Goal: Transaction & Acquisition: Purchase product/service

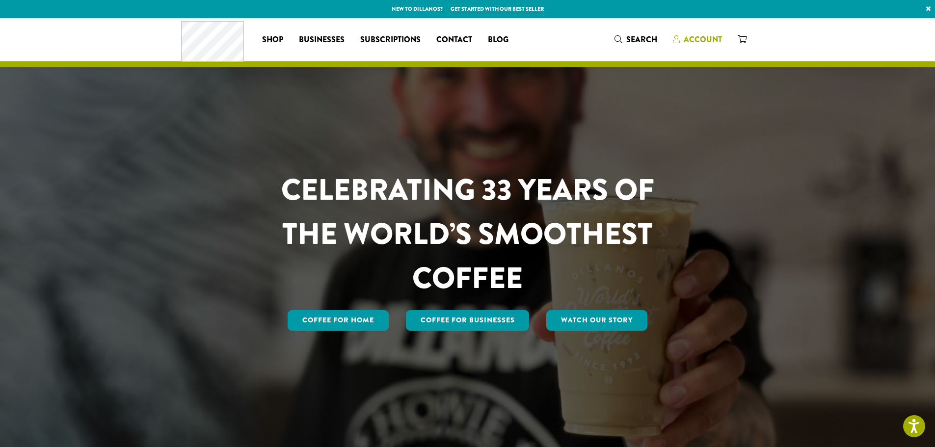
click at [700, 44] on span "Account" at bounding box center [702, 39] width 38 height 11
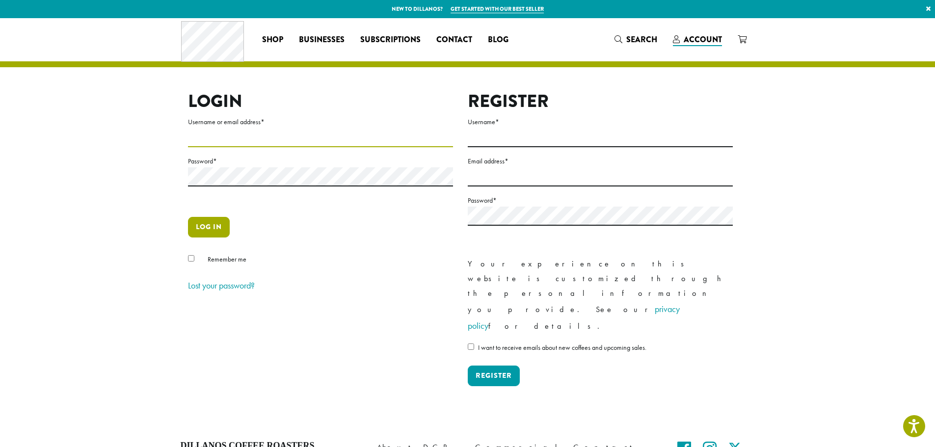
type input "**********"
click at [224, 224] on button "Log in" at bounding box center [209, 227] width 42 height 21
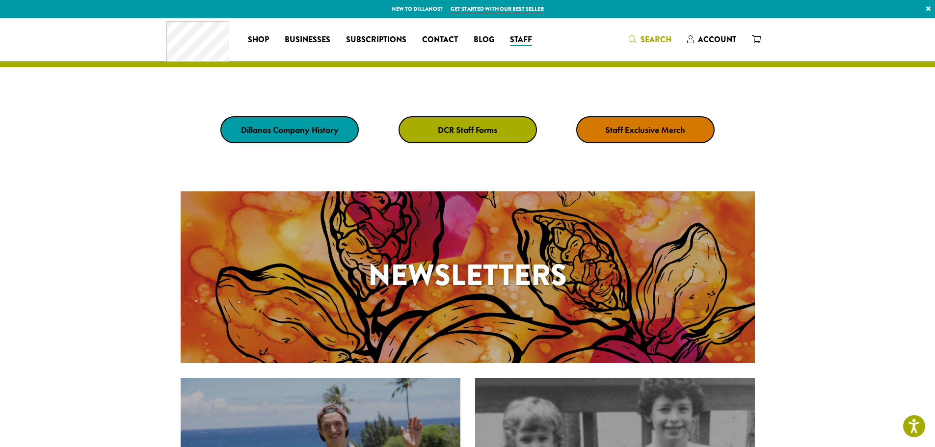
click at [668, 40] on span "Search" at bounding box center [655, 39] width 31 height 11
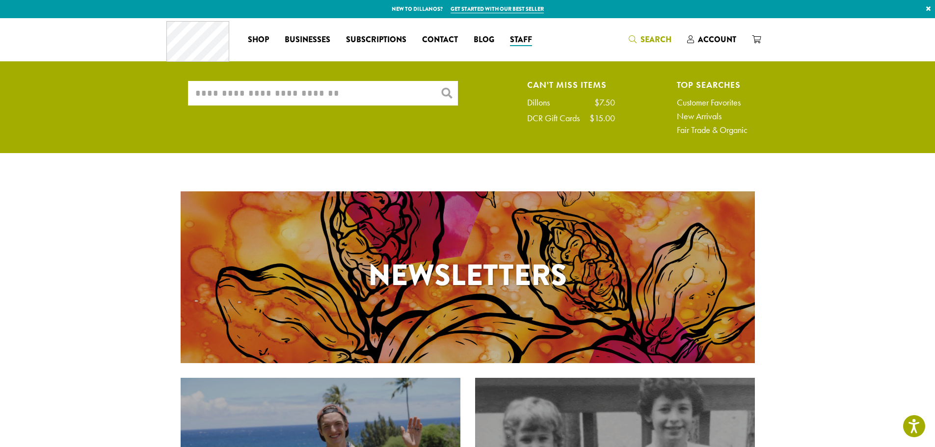
click at [323, 98] on input "What are you searching for?" at bounding box center [323, 93] width 270 height 25
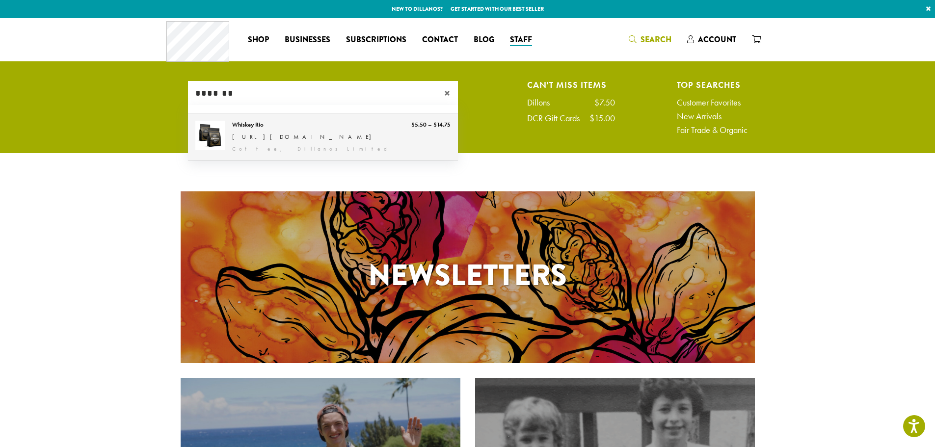
type input "*******"
click at [275, 147] on link "Whiskey Rio" at bounding box center [323, 136] width 270 height 47
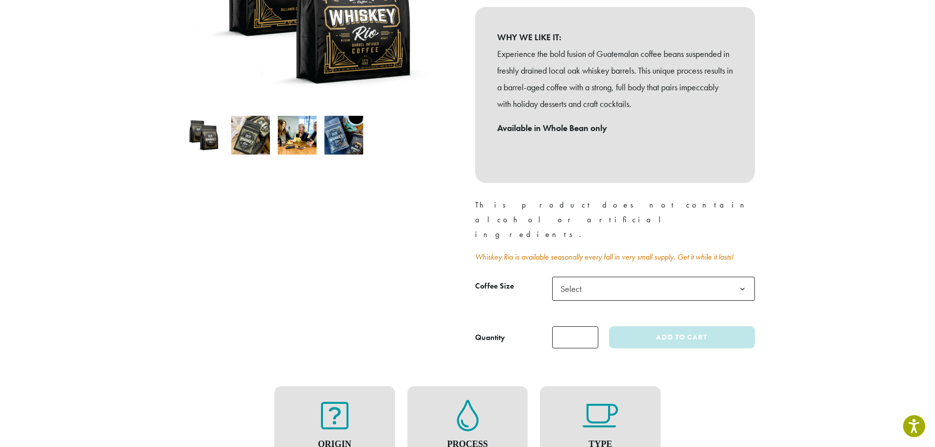
scroll to position [245, 0]
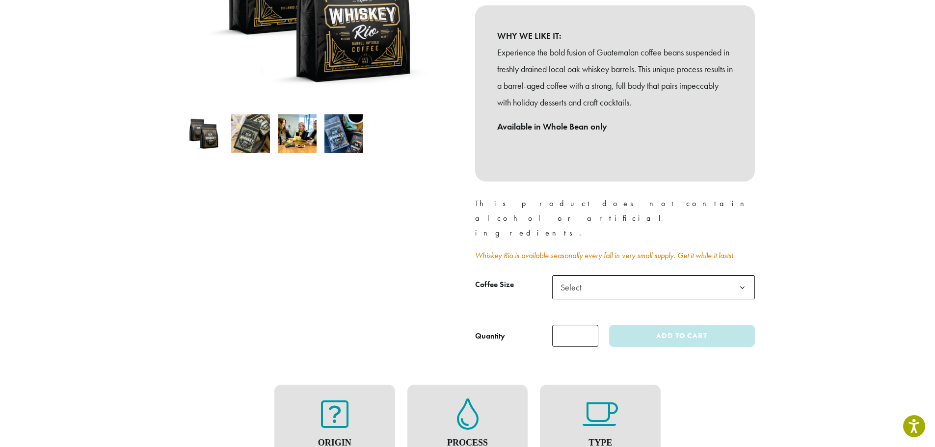
click at [603, 275] on span "Select" at bounding box center [653, 287] width 203 height 24
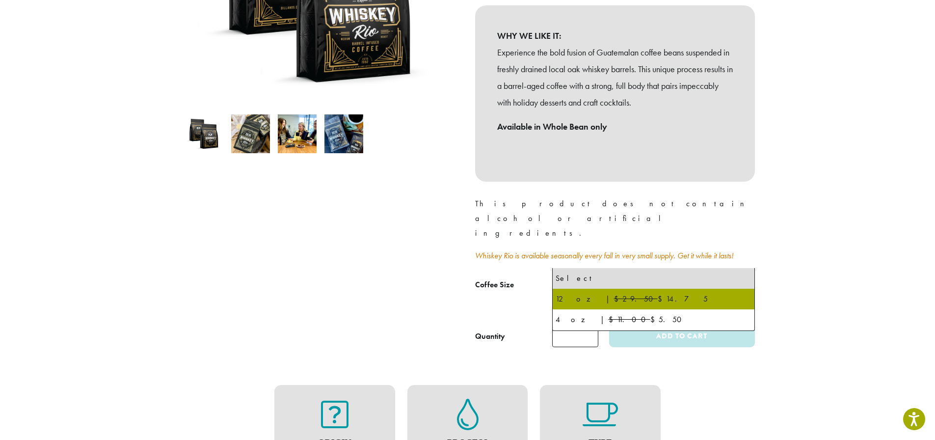
select select "*********"
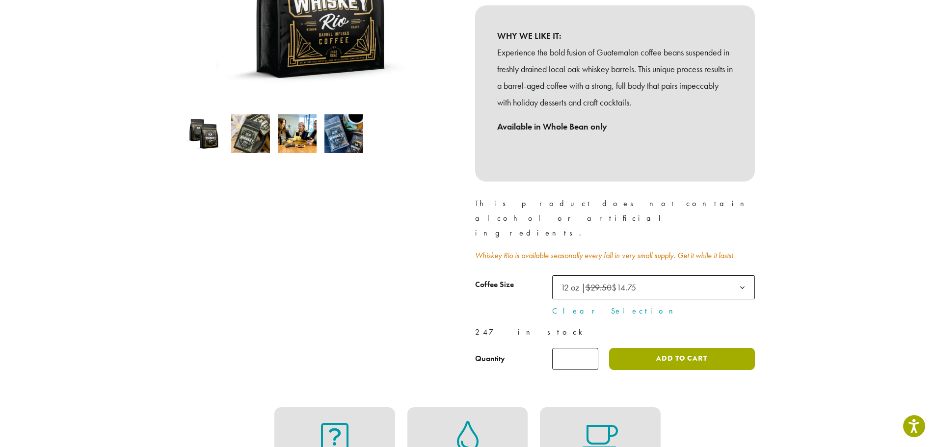
click at [668, 348] on button "Add to cart" at bounding box center [681, 359] width 145 height 22
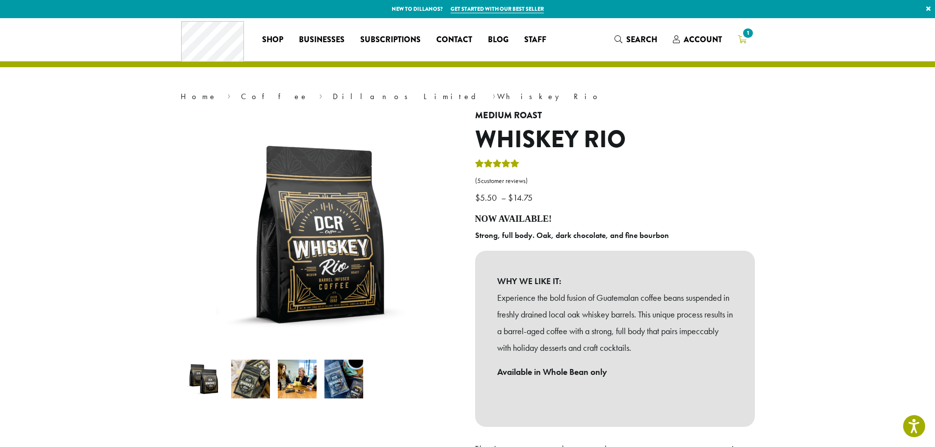
click at [740, 44] on span "1" at bounding box center [741, 40] width 9 height 12
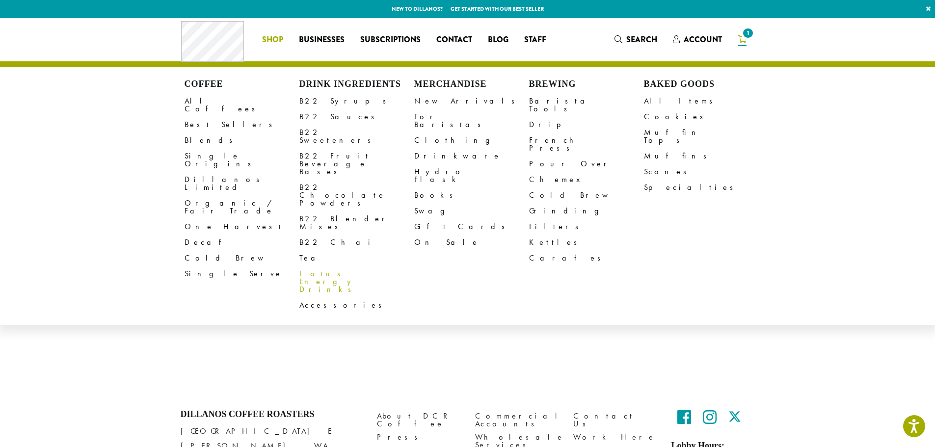
click at [322, 266] on link "Lotus Energy Drinks" at bounding box center [356, 281] width 115 height 31
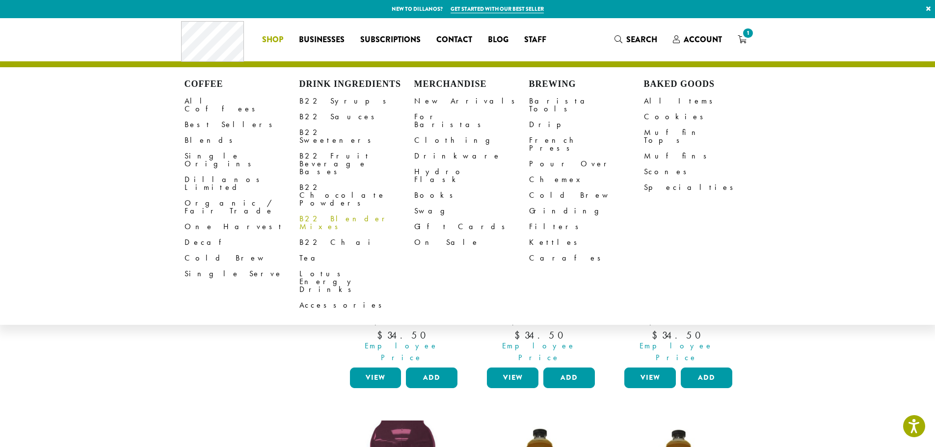
click at [310, 211] on link "B22 Blender Mixes" at bounding box center [356, 223] width 115 height 24
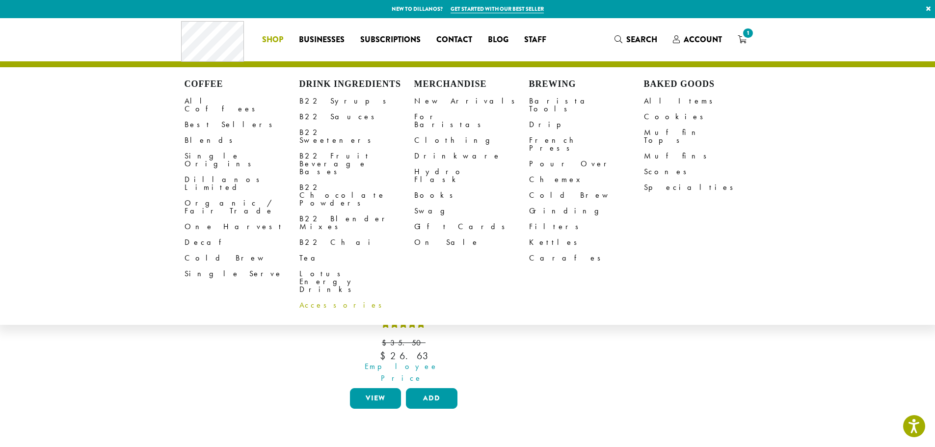
click at [311, 297] on link "Accessories" at bounding box center [356, 305] width 115 height 16
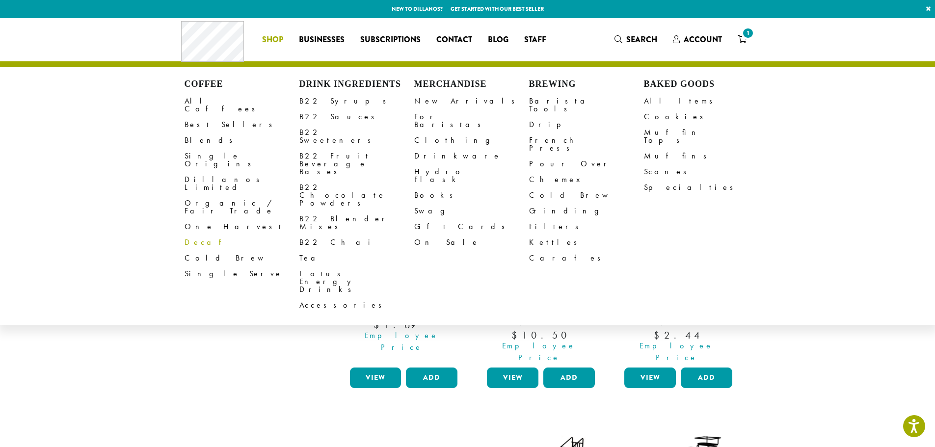
click at [189, 235] on link "Decaf" at bounding box center [241, 243] width 115 height 16
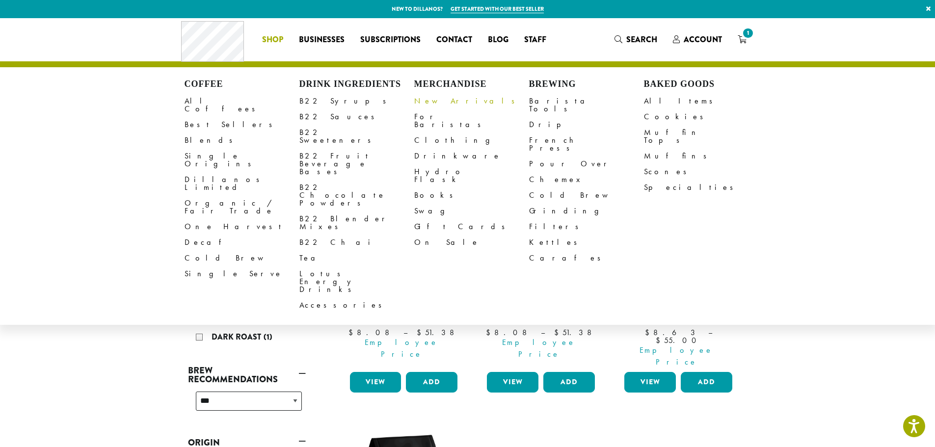
click at [432, 103] on link "New Arrivals" at bounding box center [471, 101] width 115 height 16
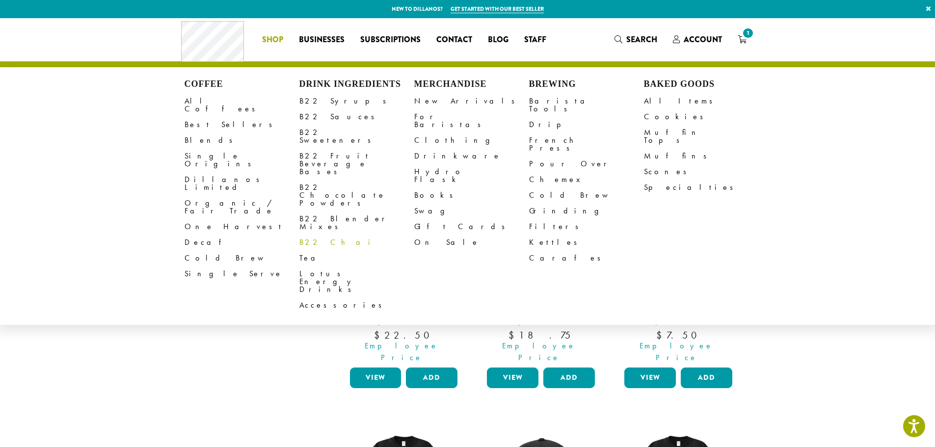
click at [303, 235] on link "B22 Chai" at bounding box center [356, 243] width 115 height 16
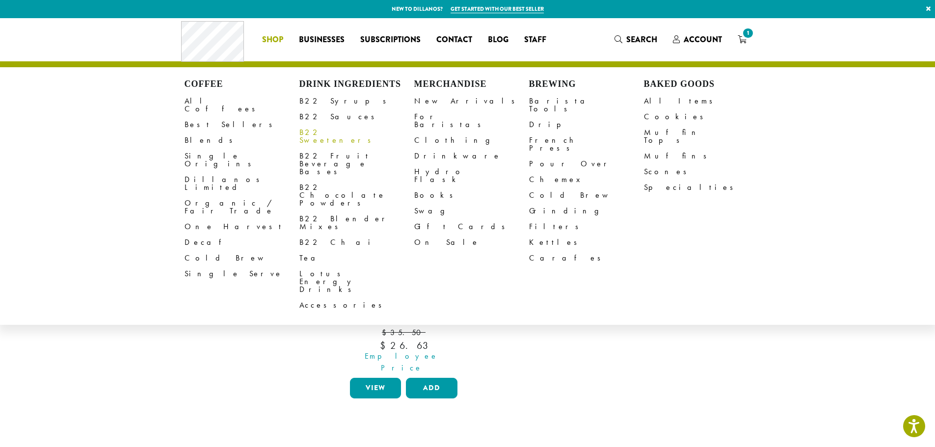
click at [316, 127] on link "B22 Sweeteners" at bounding box center [356, 137] width 115 height 24
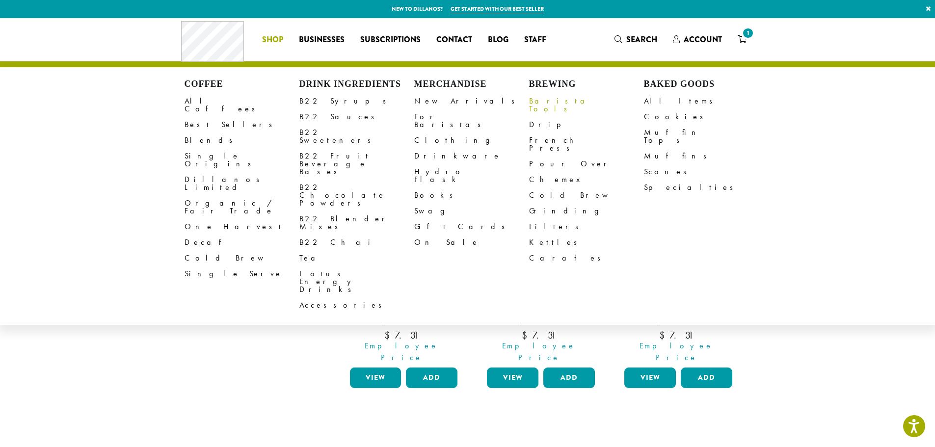
click at [543, 102] on link "Barista Tools" at bounding box center [586, 105] width 115 height 24
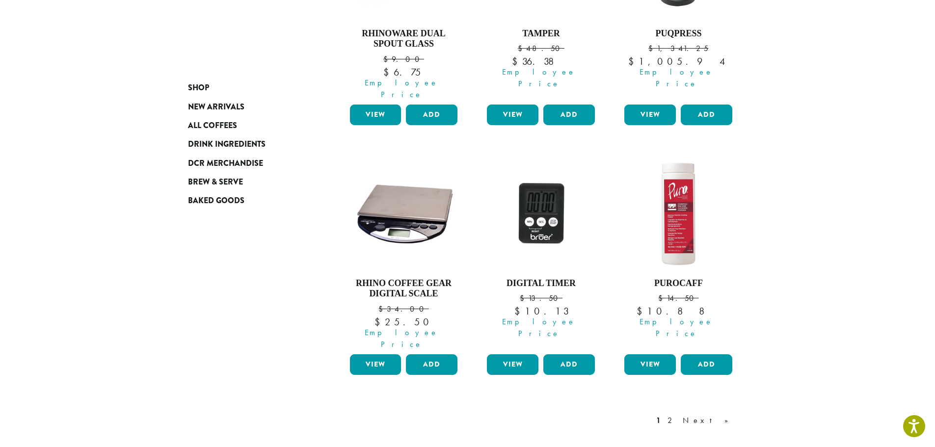
scroll to position [834, 0]
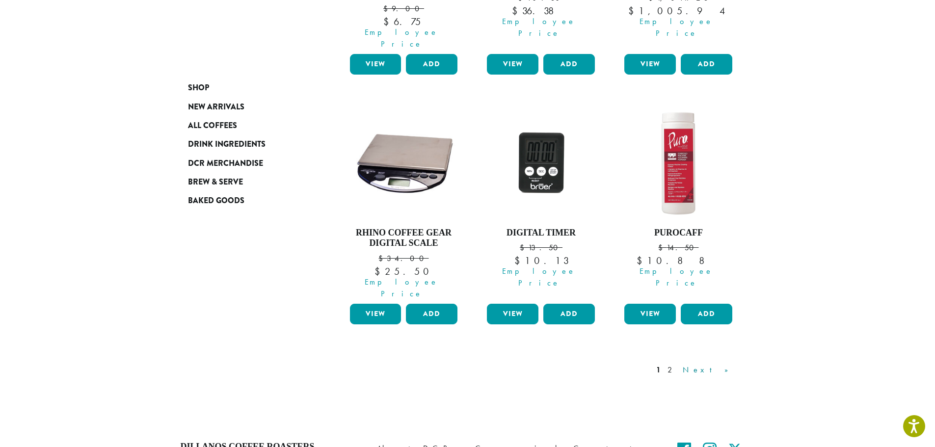
click at [725, 364] on link "Next »" at bounding box center [708, 370] width 56 height 12
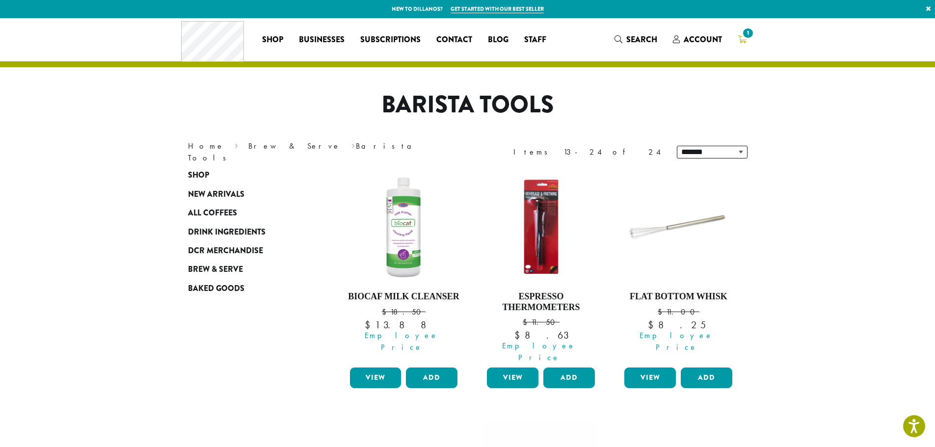
click at [740, 36] on icon "1" at bounding box center [741, 39] width 9 height 8
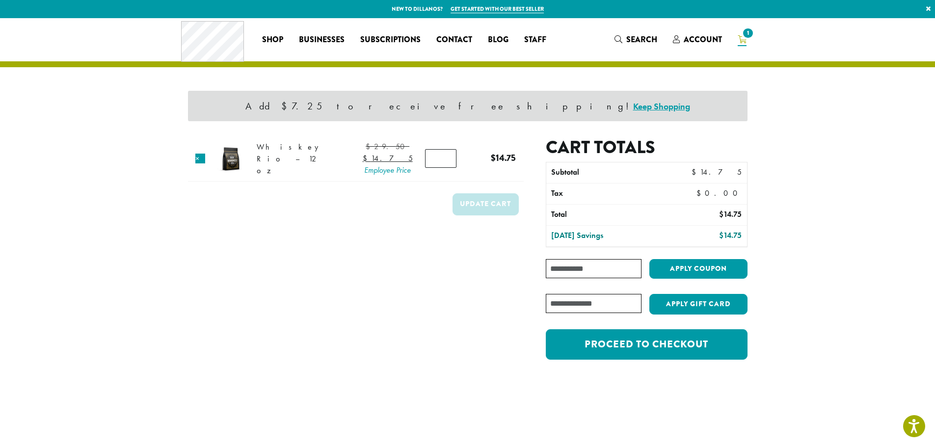
click at [606, 268] on input "Coupon:" at bounding box center [593, 268] width 95 height 19
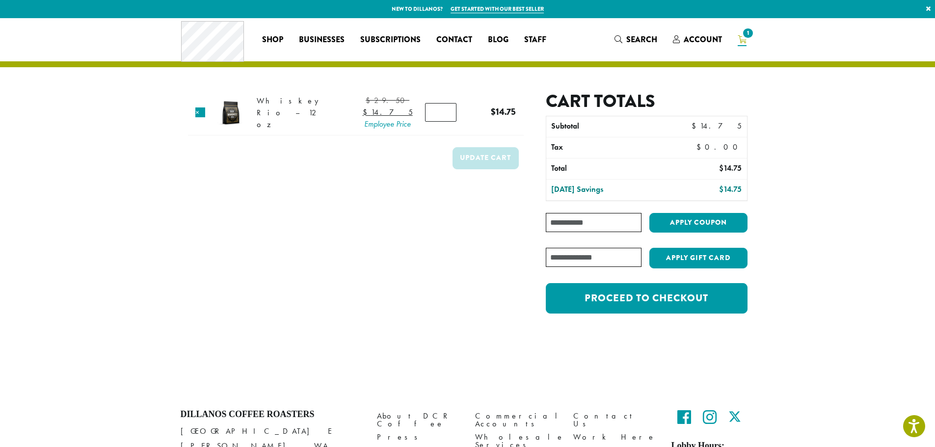
click at [595, 223] on input "Coupon:" at bounding box center [593, 222] width 95 height 19
type input "**********"
click at [679, 222] on button "Apply coupon" at bounding box center [698, 223] width 98 height 20
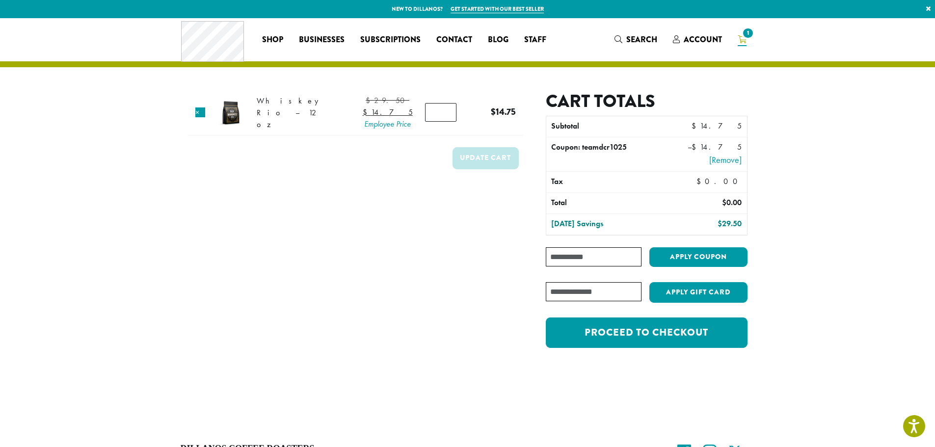
click at [649, 421] on div at bounding box center [467, 404] width 589 height 47
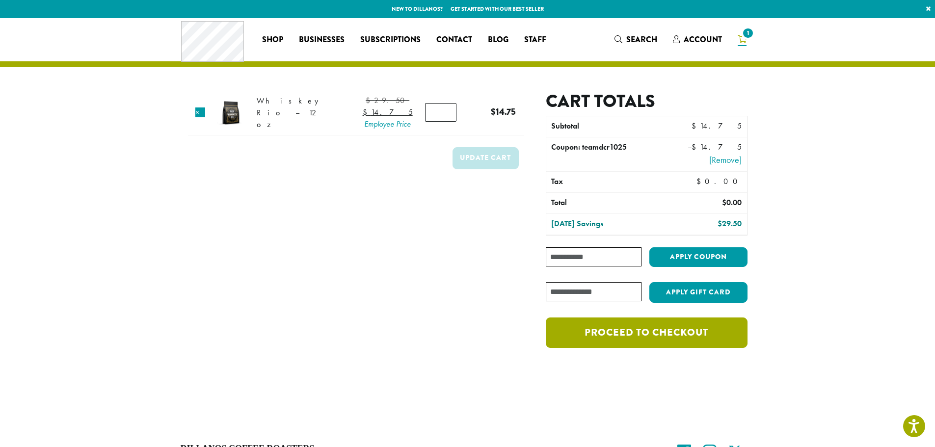
click at [628, 343] on link "Proceed to checkout" at bounding box center [646, 332] width 201 height 30
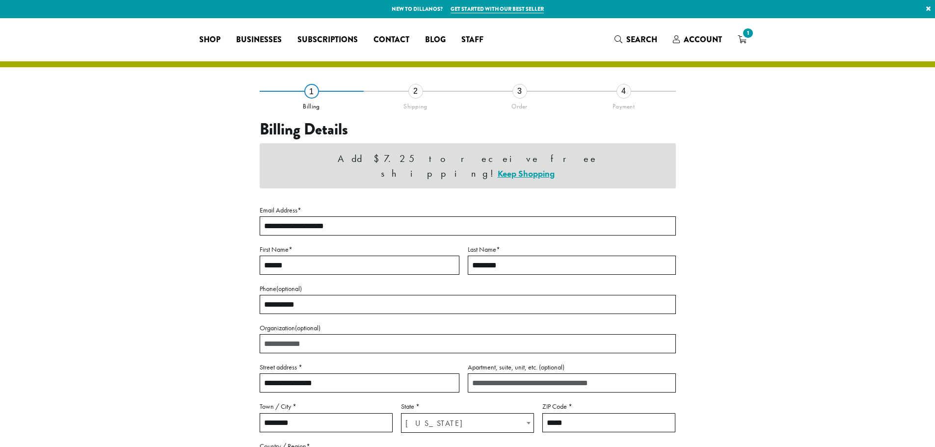
select select "**"
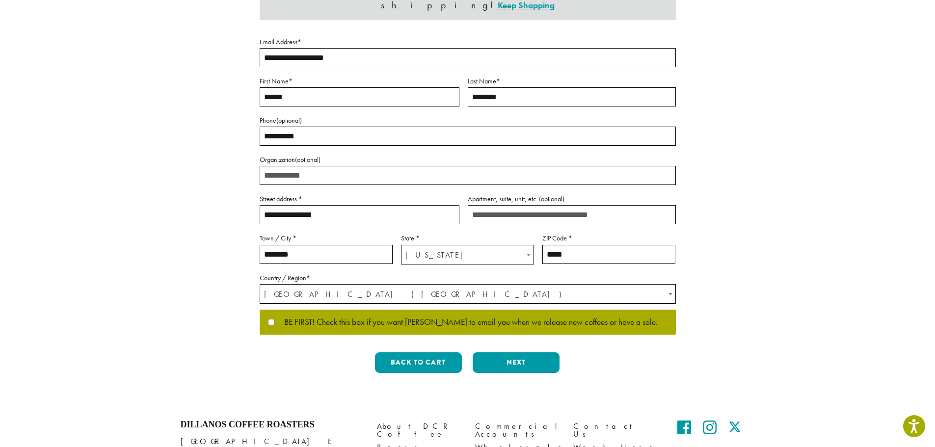
scroll to position [196, 0]
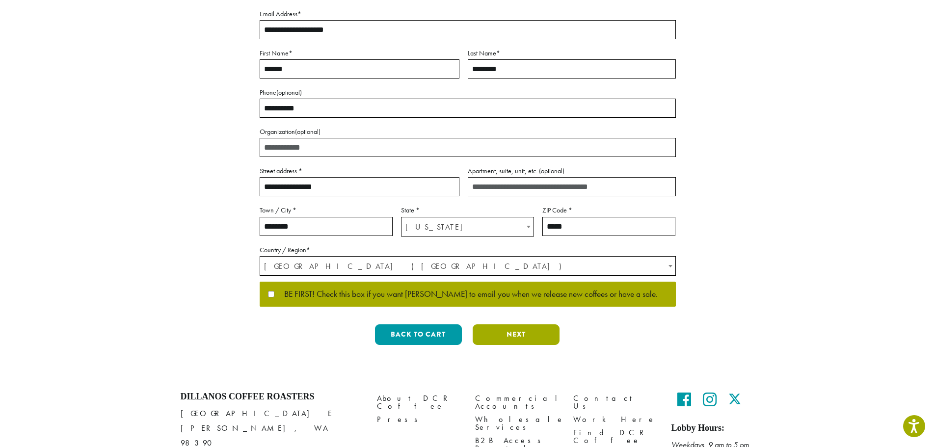
click at [502, 324] on button "Next" at bounding box center [515, 334] width 87 height 21
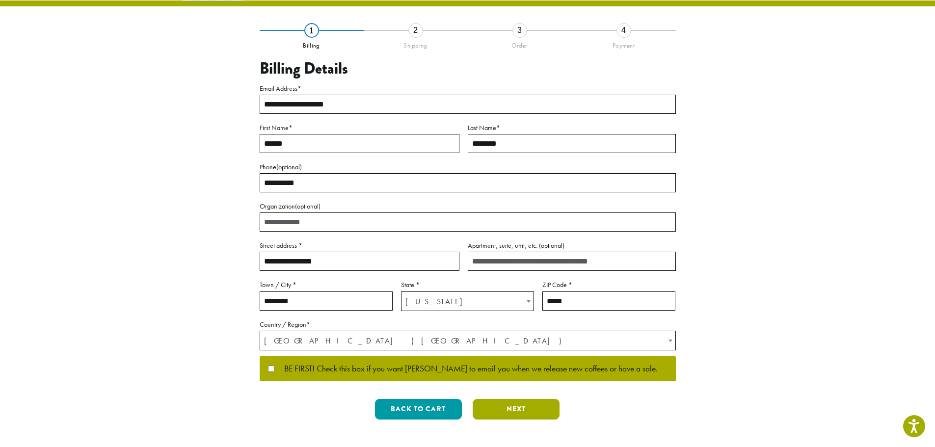
scroll to position [0, 0]
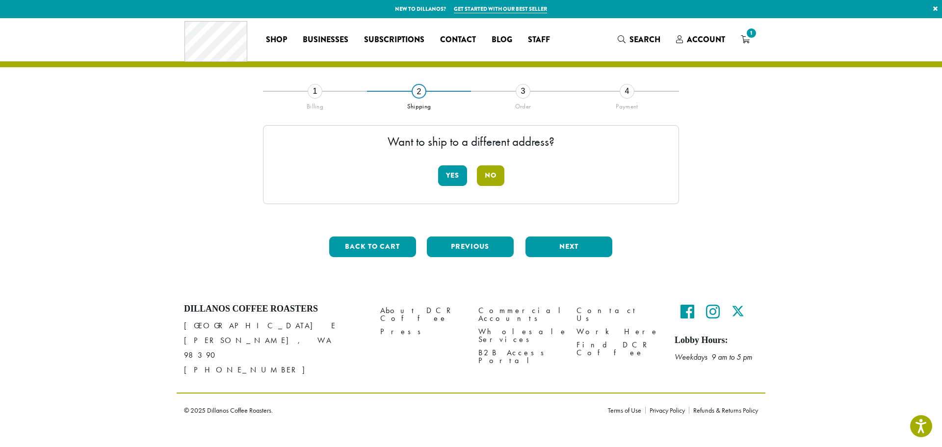
click at [490, 175] on button "No" at bounding box center [490, 175] width 27 height 21
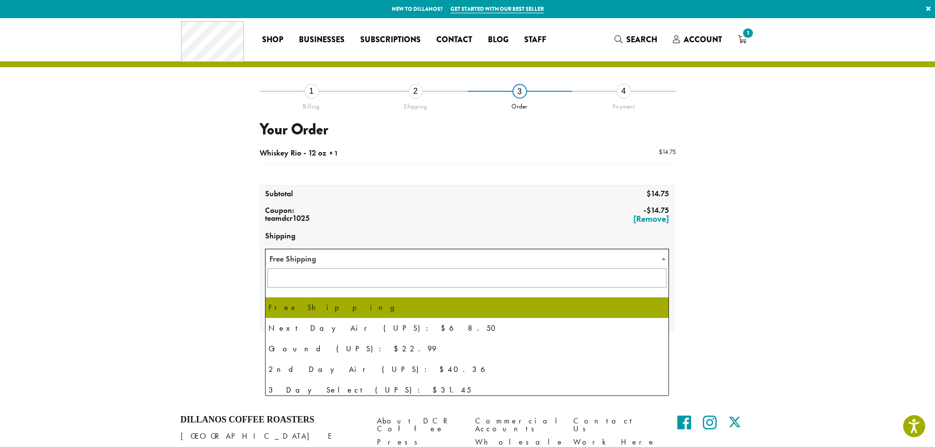
click at [350, 256] on span "Free Shipping" at bounding box center [466, 258] width 403 height 19
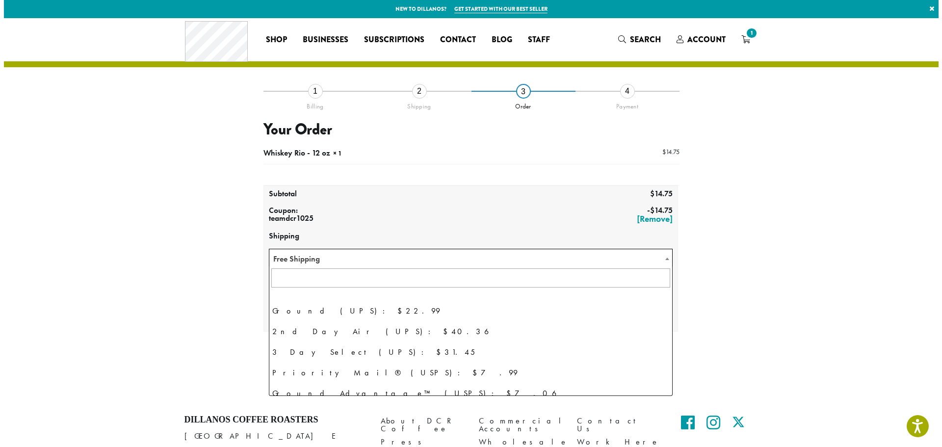
scroll to position [67, 0]
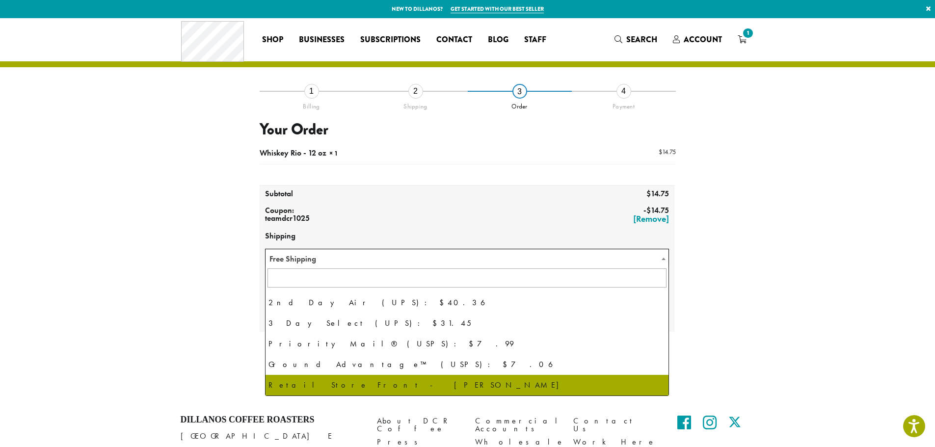
select select "**********"
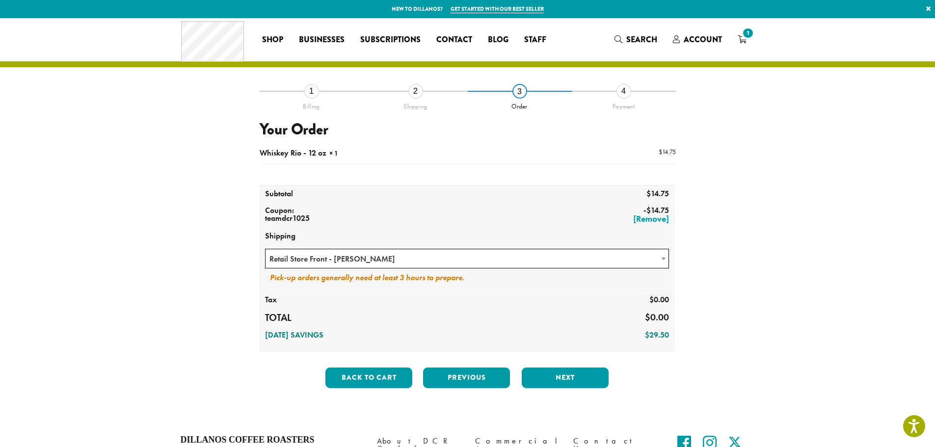
click at [773, 274] on section "**********" at bounding box center [467, 218] width 935 height 401
click at [556, 374] on button "Next" at bounding box center [565, 377] width 87 height 21
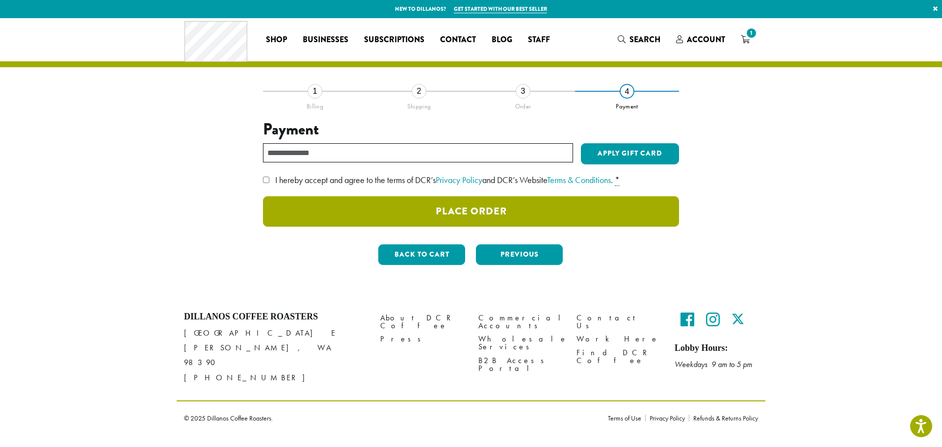
click at [428, 197] on button "Place Order" at bounding box center [471, 211] width 416 height 30
